Goal: Task Accomplishment & Management: Manage account settings

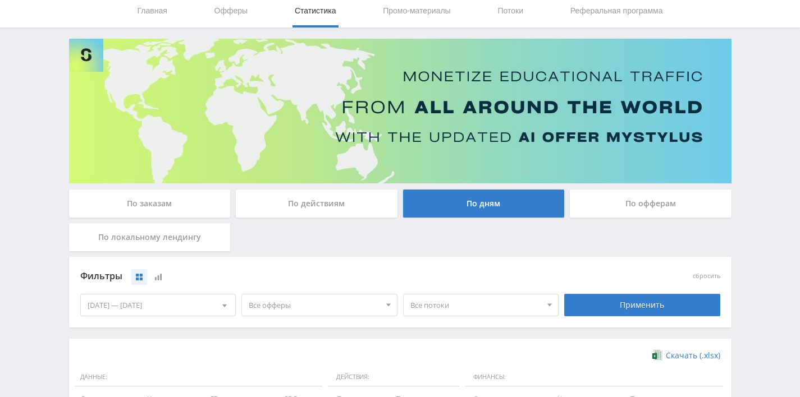
scroll to position [51, 0]
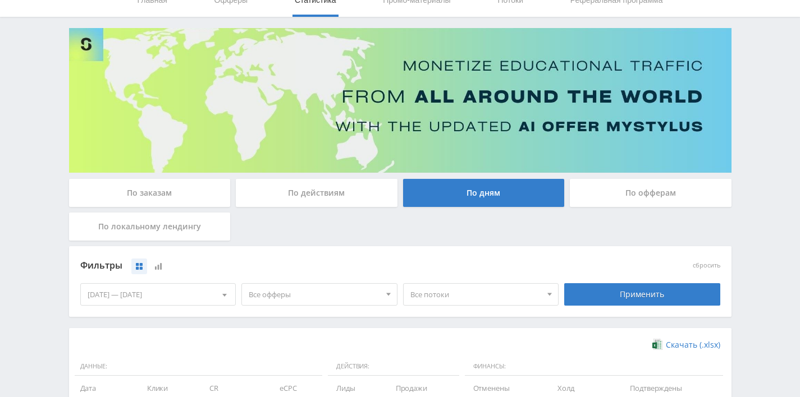
click at [151, 189] on div "По заказам" at bounding box center [150, 193] width 162 height 28
click at [0, 0] on input "По заказам" at bounding box center [0, 0] width 0 height 0
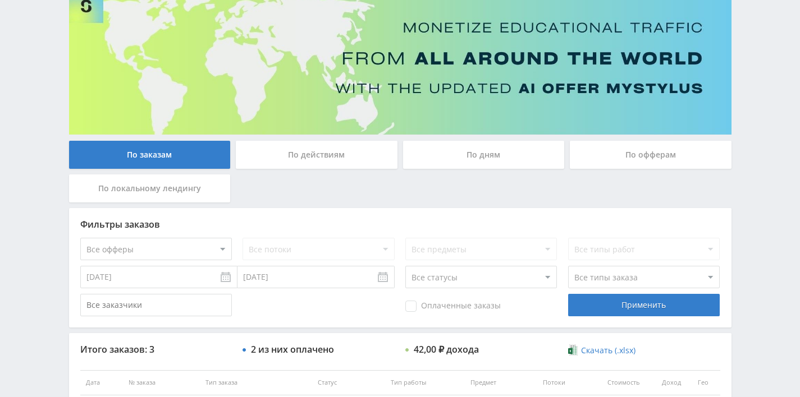
scroll to position [0, 0]
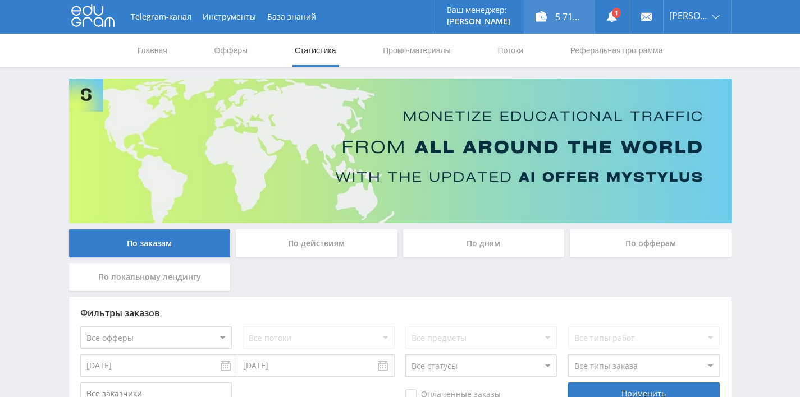
click at [567, 15] on div "5 710,00 ₽" at bounding box center [559, 17] width 70 height 34
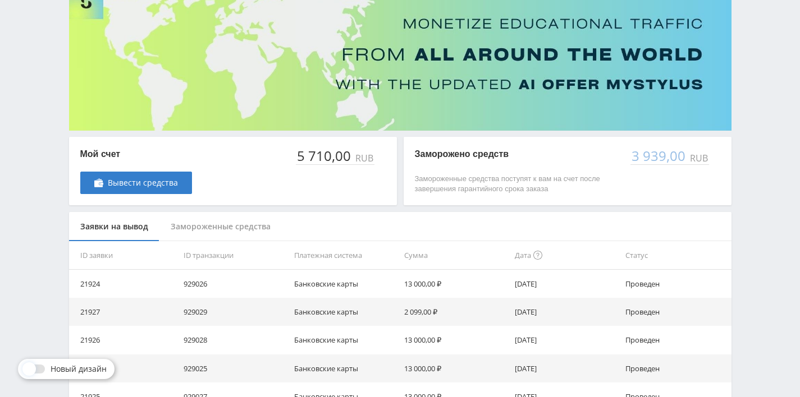
scroll to position [171, 0]
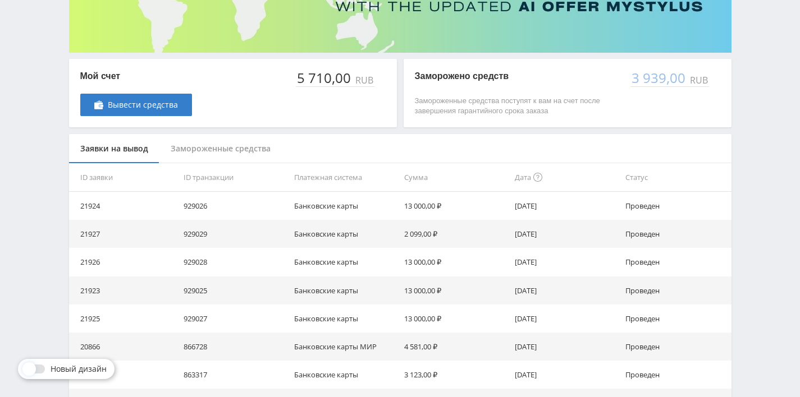
click at [235, 144] on div "Замороженные средства" at bounding box center [220, 149] width 122 height 30
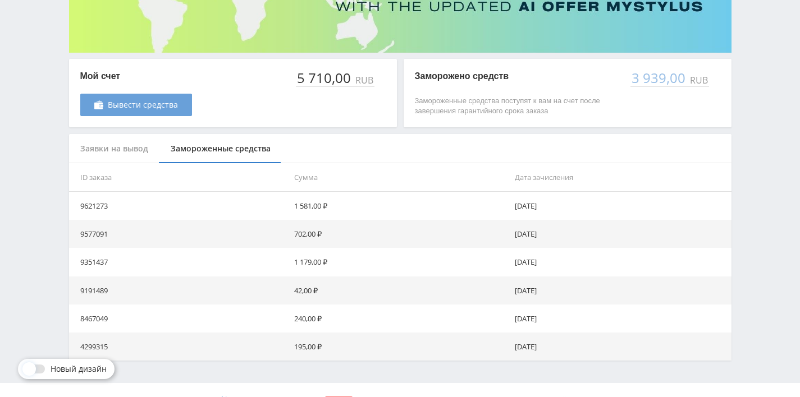
click at [126, 103] on span "Вывести средства" at bounding box center [143, 104] width 70 height 9
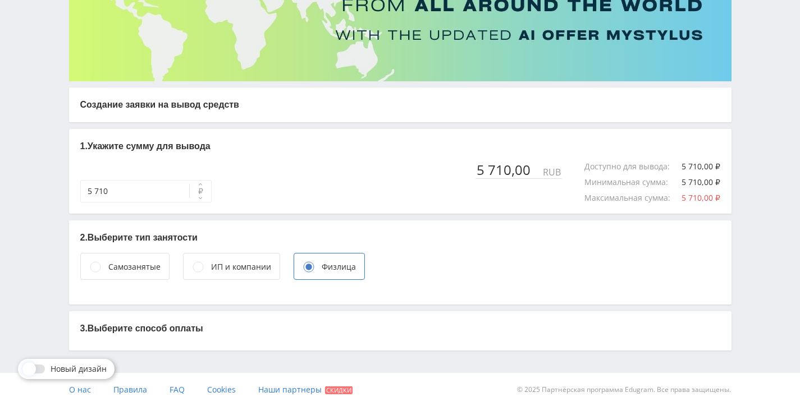
scroll to position [152, 0]
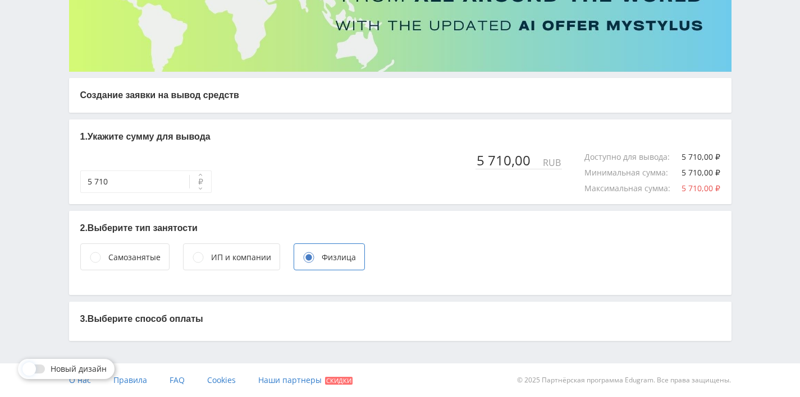
click at [225, 253] on div "ИП и компании" at bounding box center [241, 257] width 60 height 12
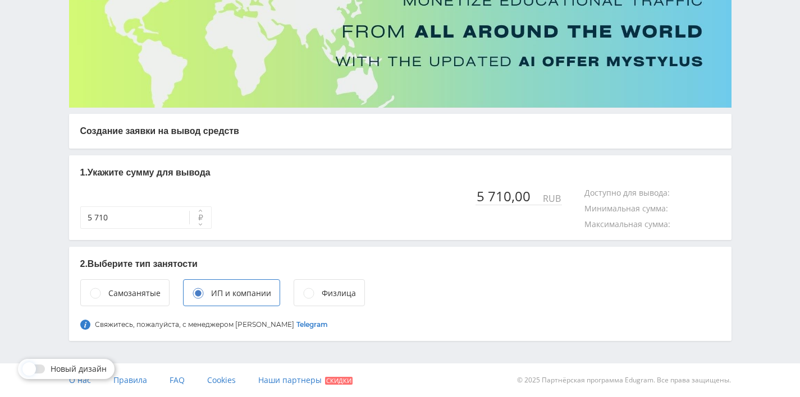
scroll to position [116, 0]
click at [296, 323] on link "Telegram" at bounding box center [311, 324] width 31 height 8
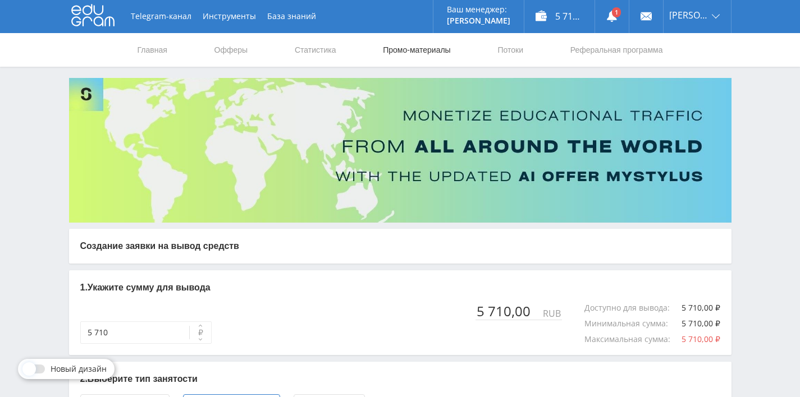
scroll to position [0, 0]
click at [310, 47] on link "Статистика" at bounding box center [315, 51] width 44 height 34
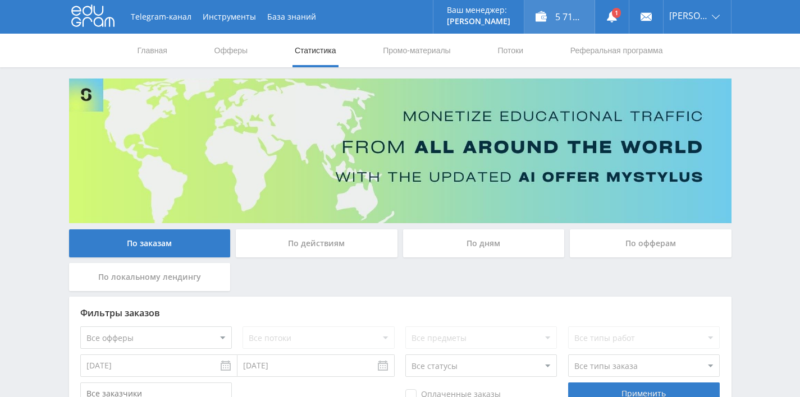
click at [554, 9] on div "5 710,00 ₽" at bounding box center [559, 17] width 70 height 34
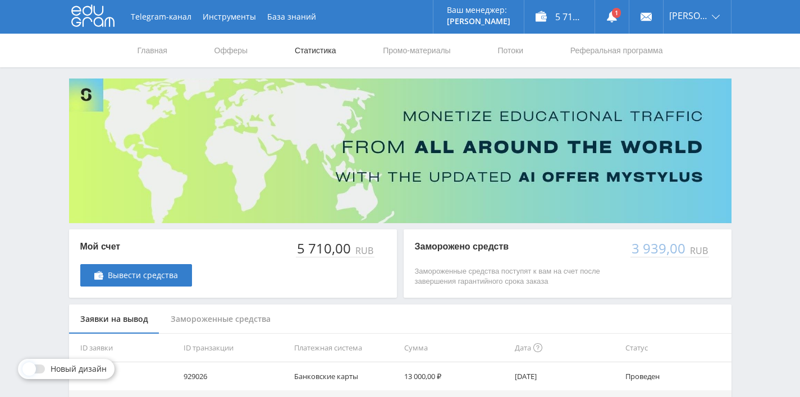
click at [306, 50] on link "Статистика" at bounding box center [315, 51] width 44 height 34
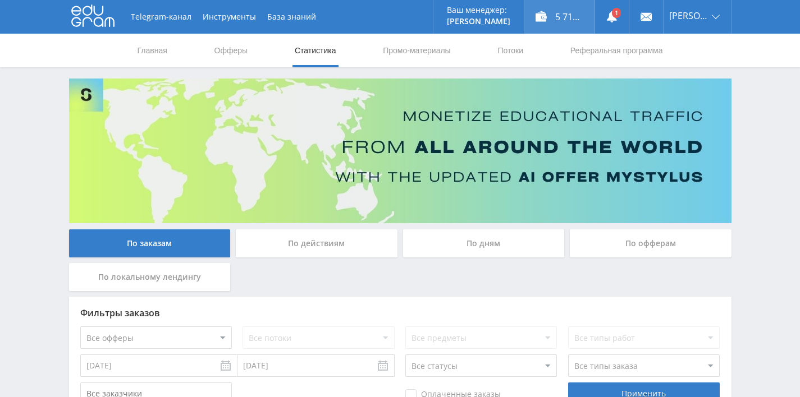
click at [559, 18] on div "5 710,00 ₽" at bounding box center [559, 17] width 70 height 34
